Goal: Transaction & Acquisition: Download file/media

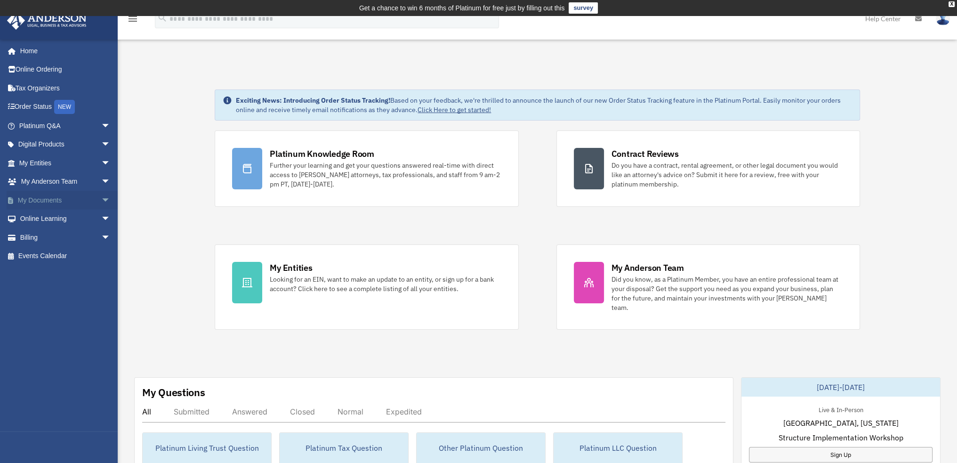
click at [45, 204] on link "My Documents arrow_drop_down" at bounding box center [66, 200] width 118 height 19
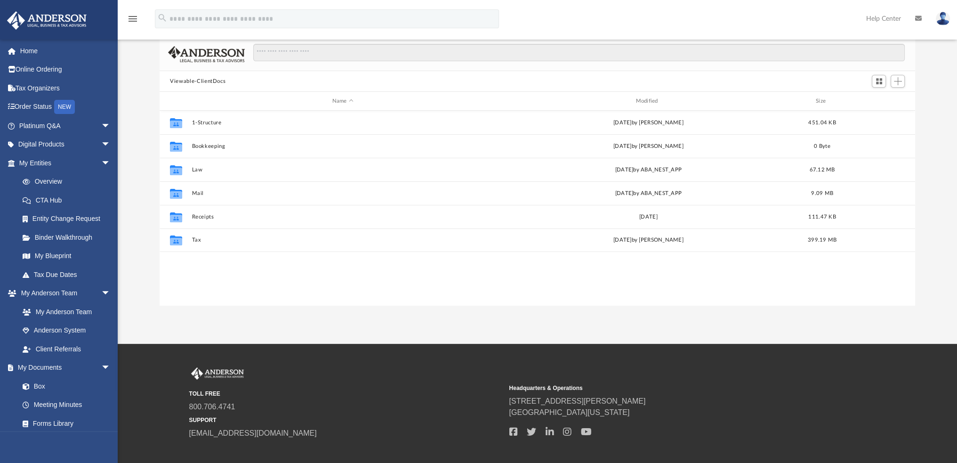
scroll to position [94, 0]
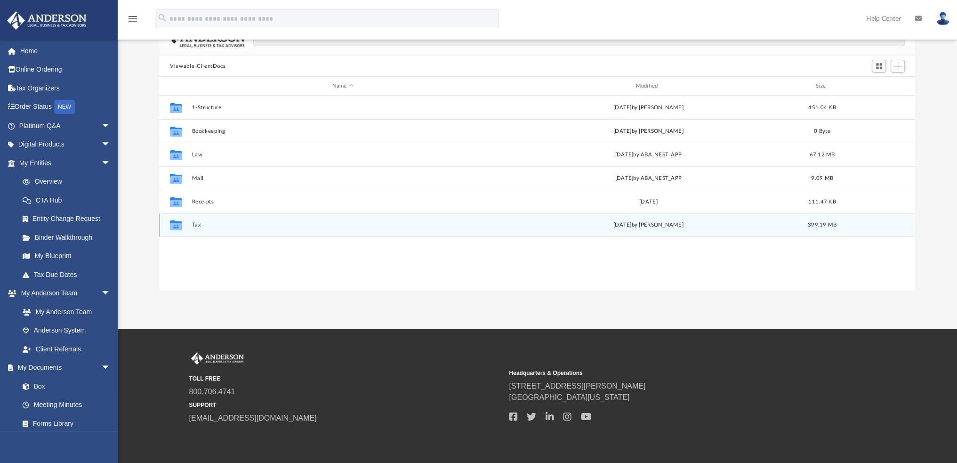
click at [198, 222] on button "Tax" at bounding box center [343, 225] width 302 height 6
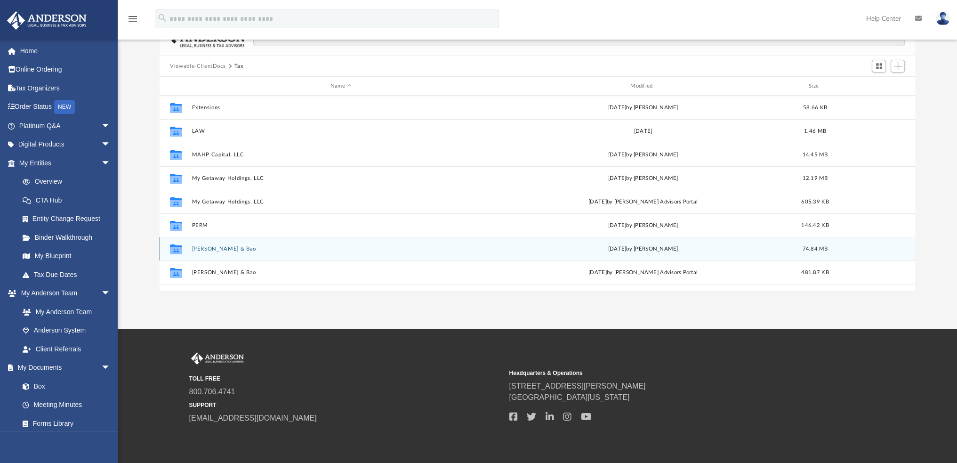
click at [216, 247] on button "[PERSON_NAME] & Bao" at bounding box center [341, 249] width 298 height 6
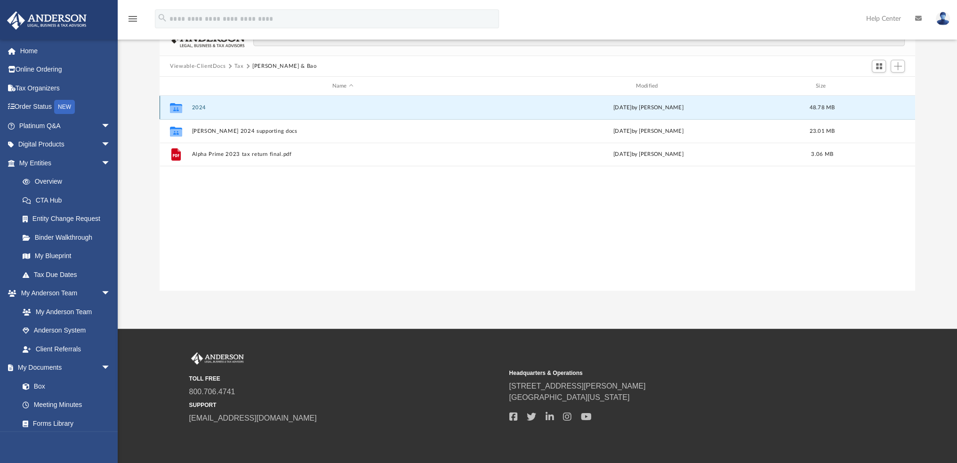
click at [203, 107] on button "2024" at bounding box center [343, 107] width 302 height 6
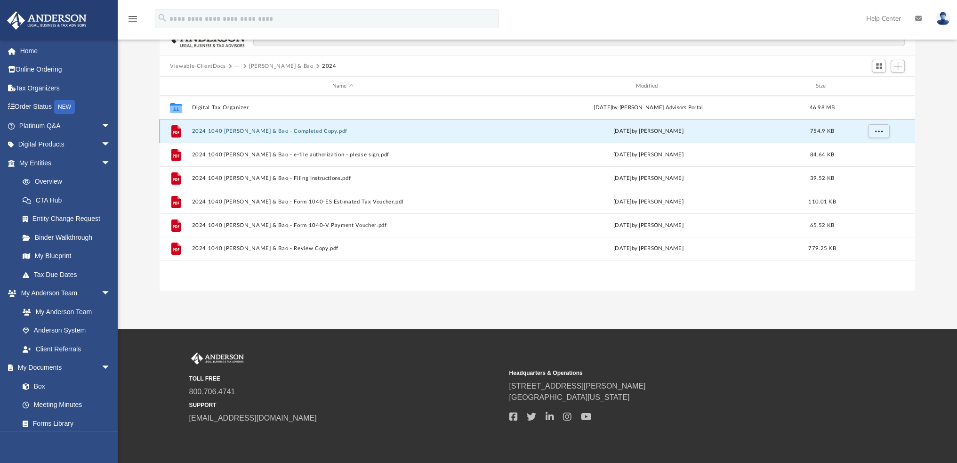
click at [255, 129] on button "2024 1040 [PERSON_NAME] & Bao - Completed Copy.pdf" at bounding box center [343, 131] width 302 height 6
